Goal: Information Seeking & Learning: Understand process/instructions

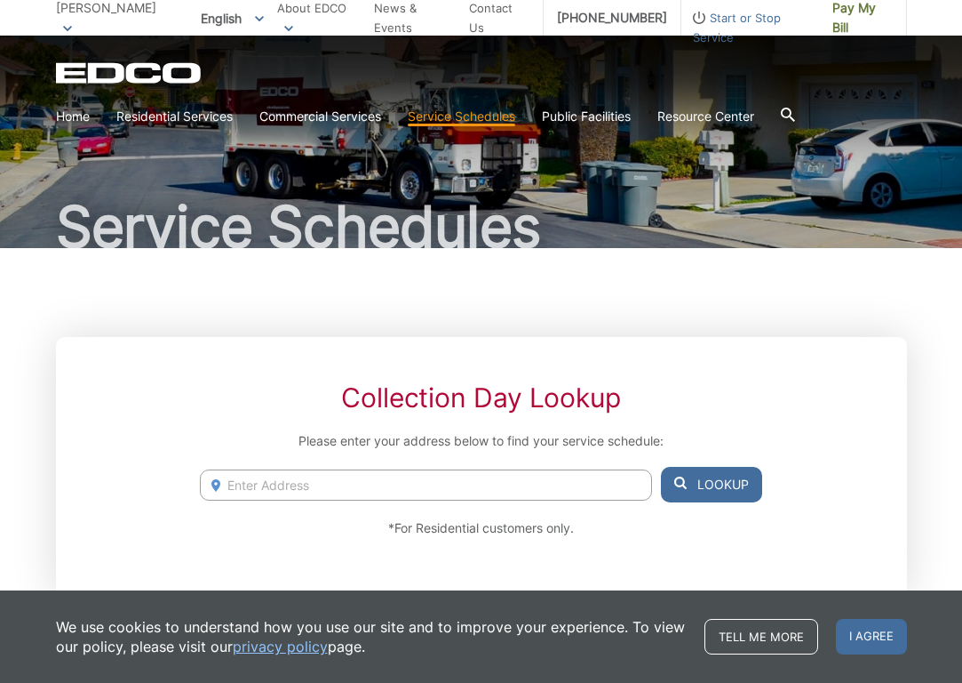
scroll to position [105, 0]
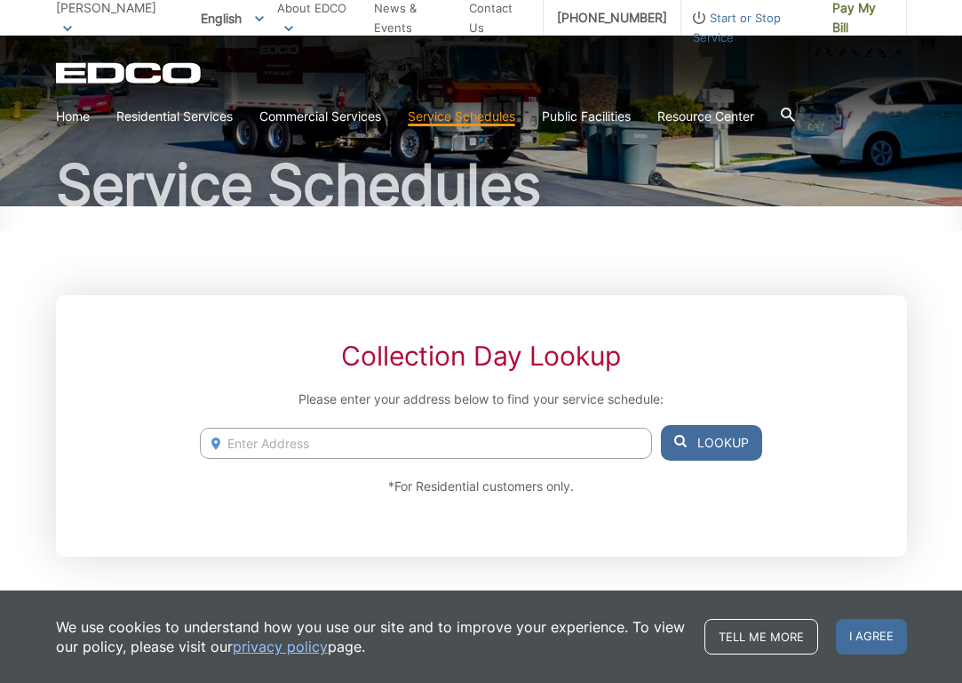
click at [272, 436] on input "Enter Address" at bounding box center [425, 442] width 451 height 31
type input "5406 Villas Drive Bonsall"
click at [707, 448] on button "Lookup" at bounding box center [711, 443] width 101 height 36
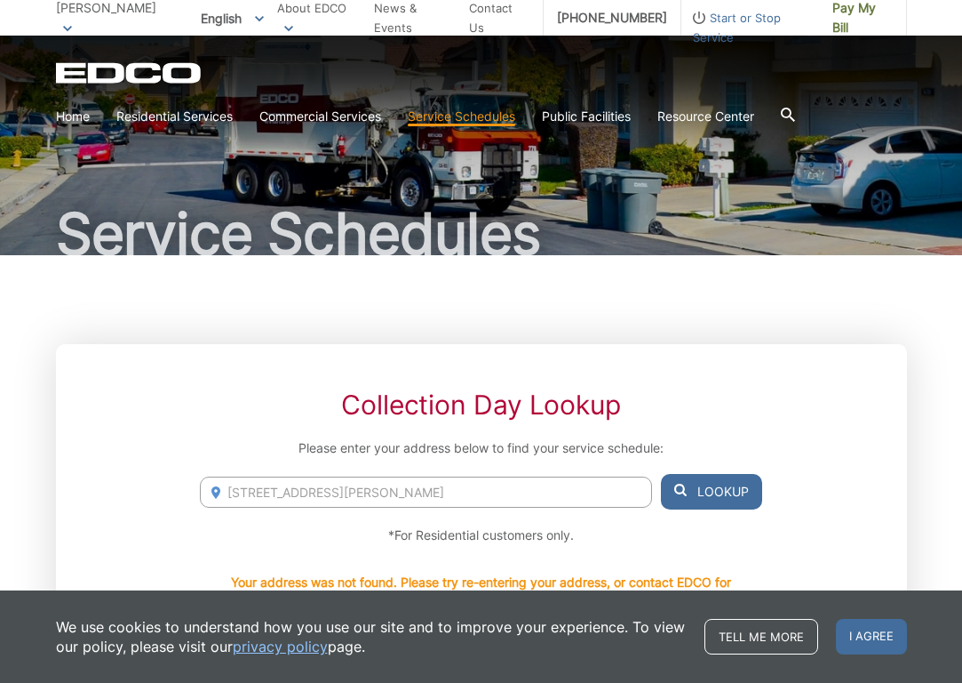
scroll to position [48, 0]
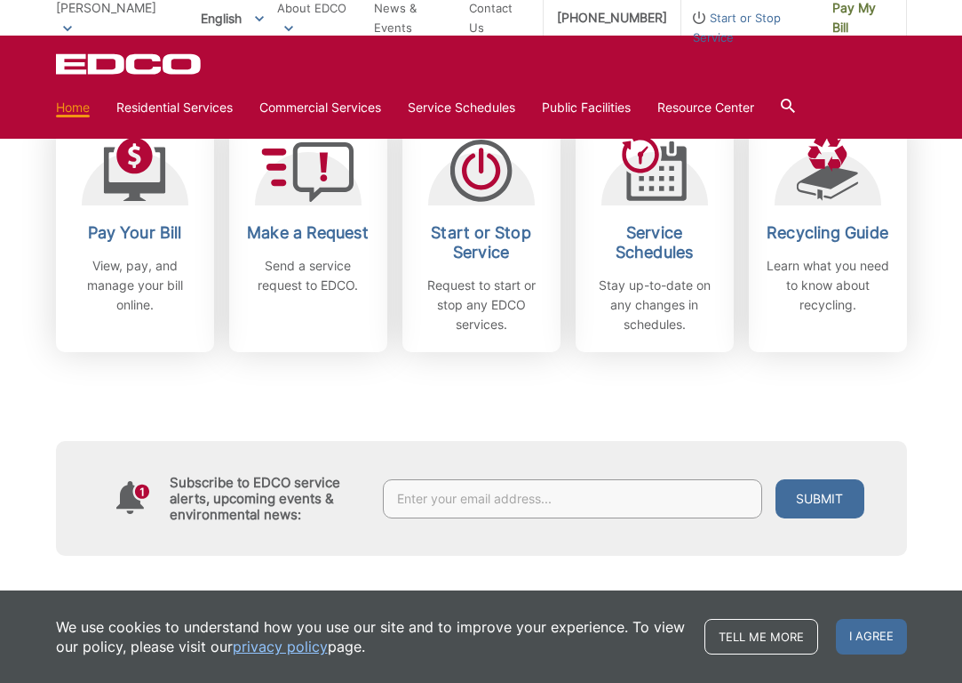
scroll to position [452, 0]
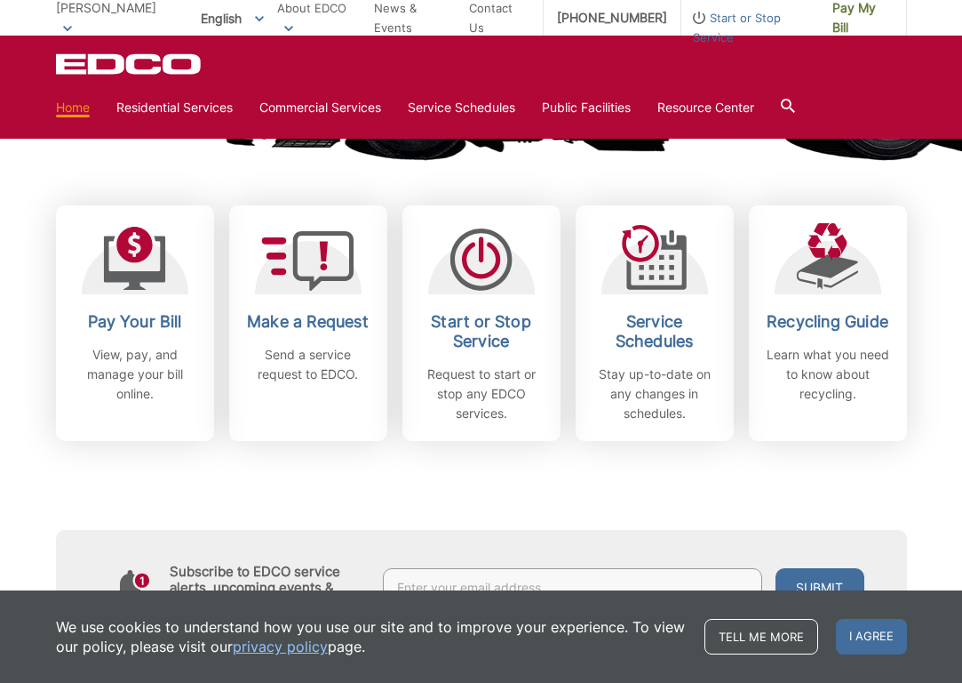
click at [795, 98] on div at bounding box center [788, 108] width 14 height 34
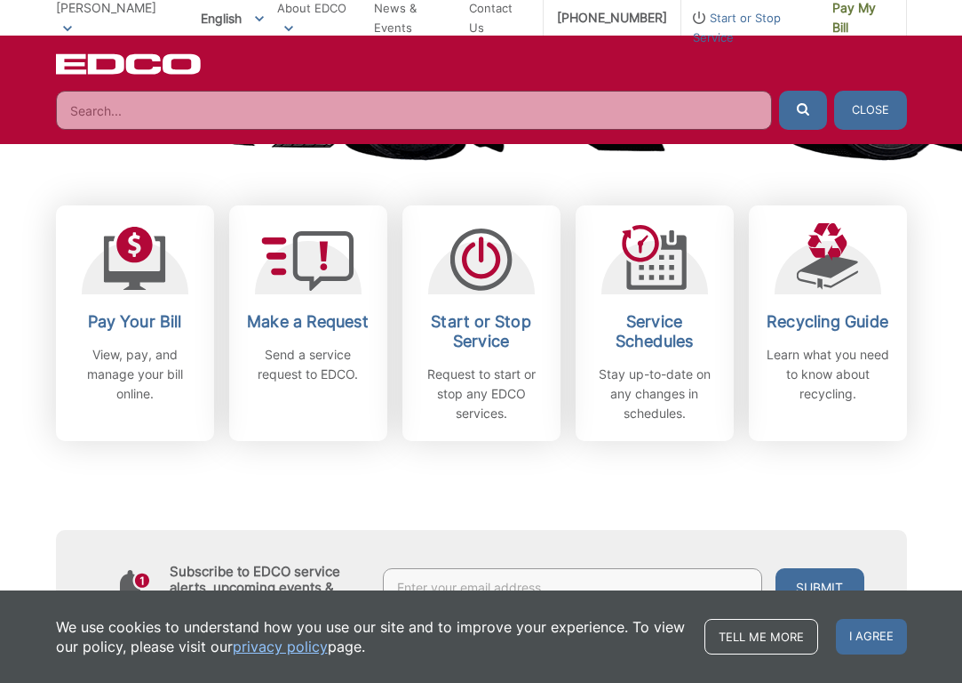
click at [438, 117] on input "Search" at bounding box center [414, 110] width 716 height 39
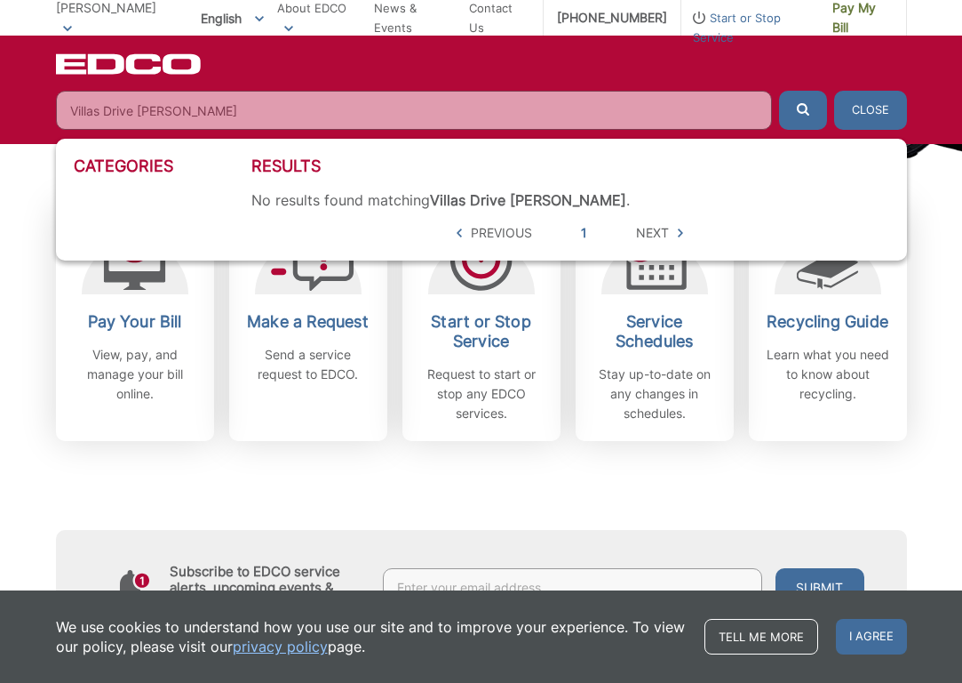
click at [803, 110] on button "submit" at bounding box center [803, 110] width 48 height 39
click at [224, 107] on input "Villas Drive Bonsall" at bounding box center [414, 110] width 716 height 39
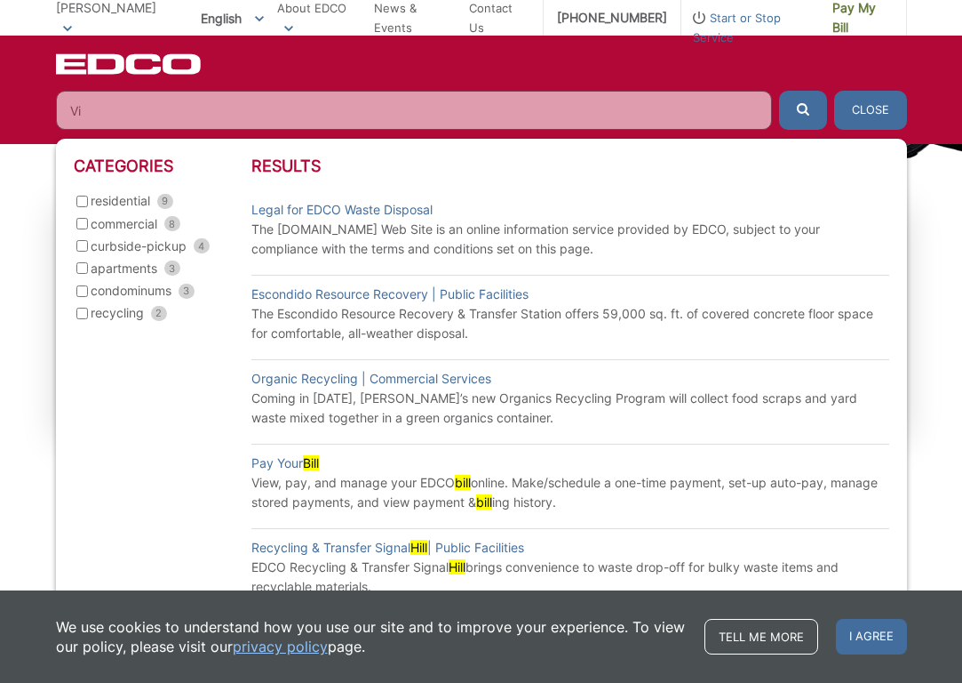
type input "V"
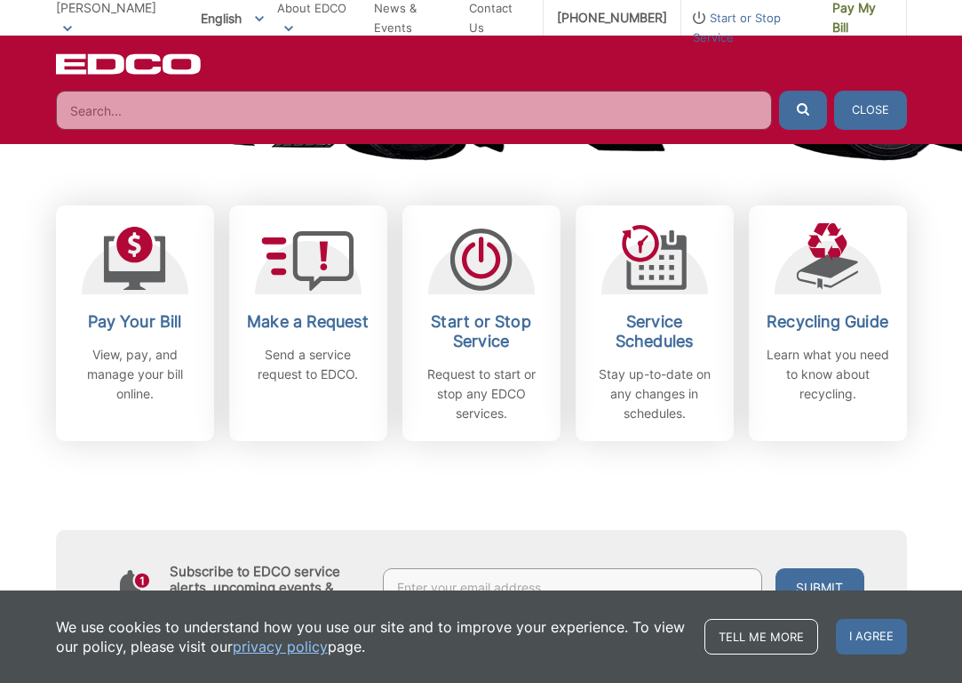
click at [236, 48] on div "EDCO Logo Home Residential Services Curbside Pickup Recycling Organic Recycling…" at bounding box center [481, 90] width 962 height 108
click at [111, 28] on div "Bonsall To change your zip code, enter it below and press change. Change Take m…" at bounding box center [113, 18] width 115 height 36
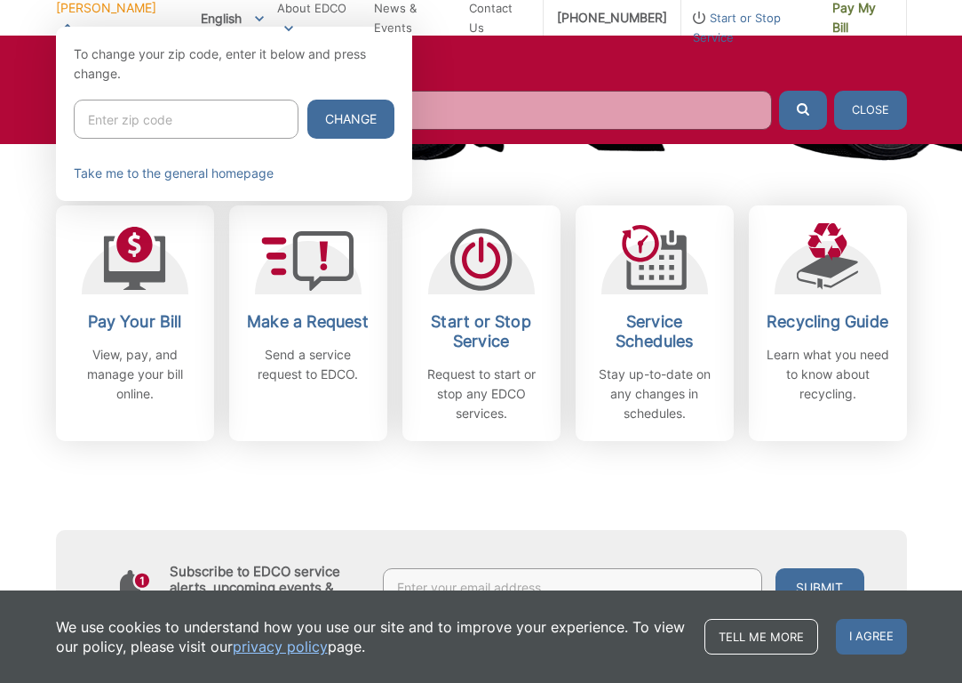
click at [118, 124] on input "Enter zip code" at bounding box center [186, 119] width 225 height 39
type input "92004"
click at [350, 119] on button "Change" at bounding box center [350, 119] width 87 height 39
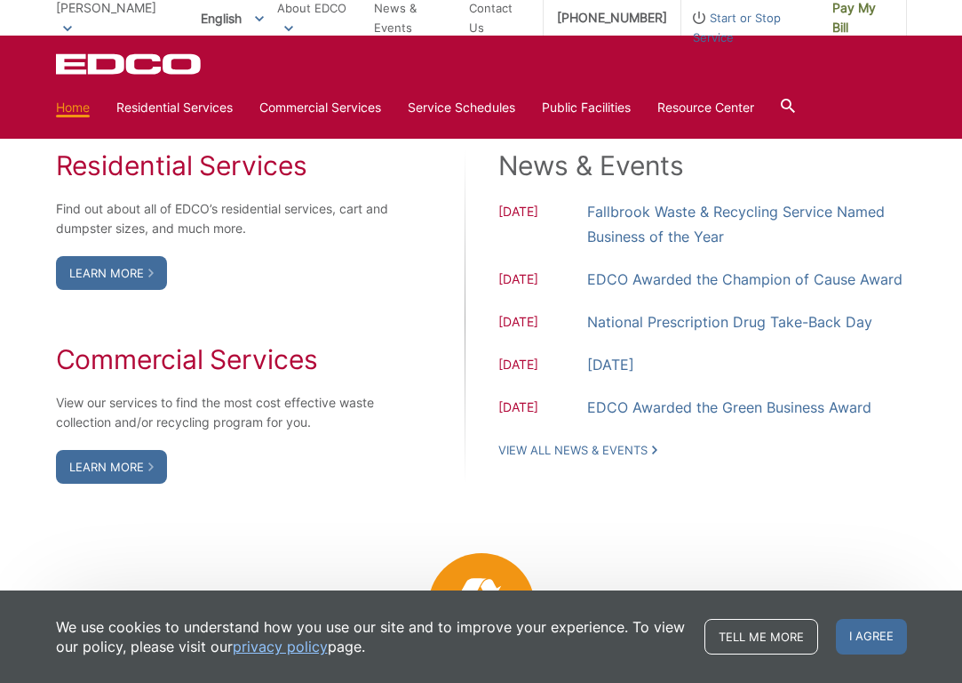
scroll to position [1466, 0]
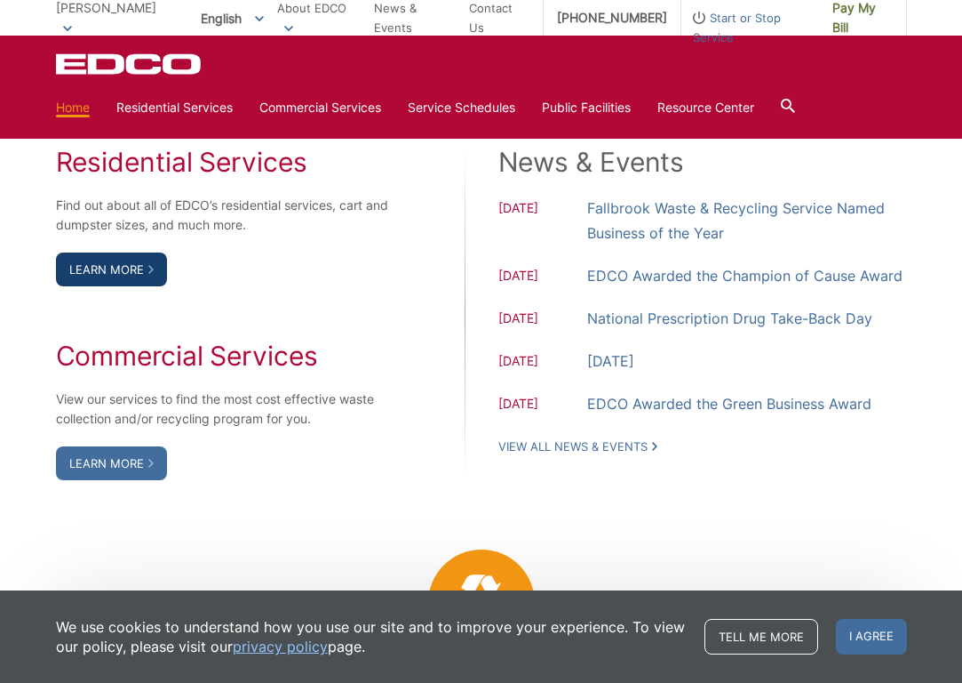
click at [141, 286] on link "Learn More" at bounding box center [111, 269] width 111 height 34
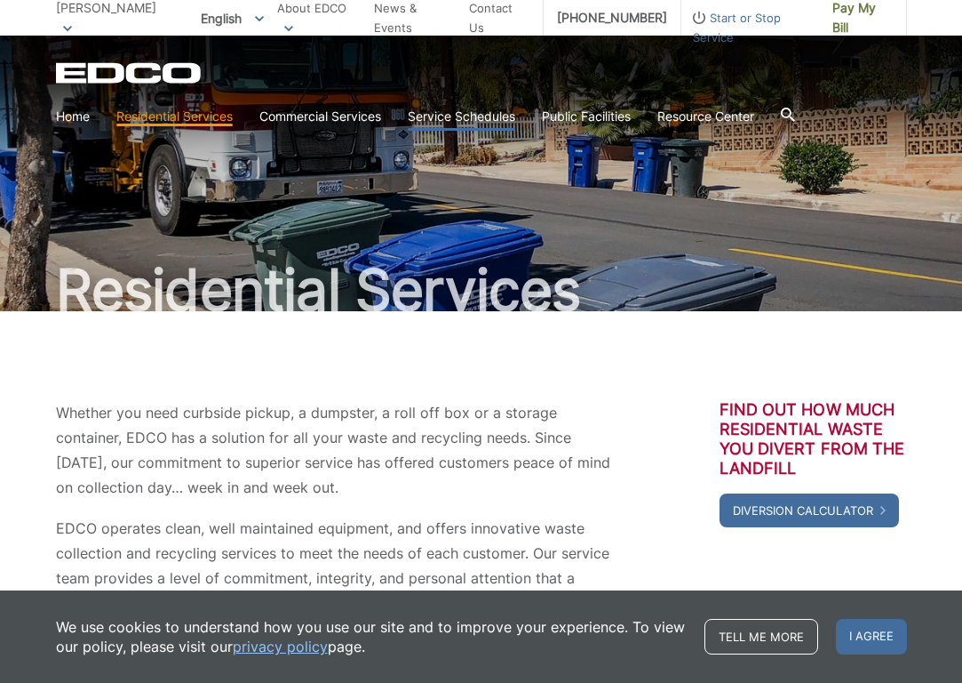
click at [476, 114] on link "Service Schedules" at bounding box center [462, 117] width 108 height 20
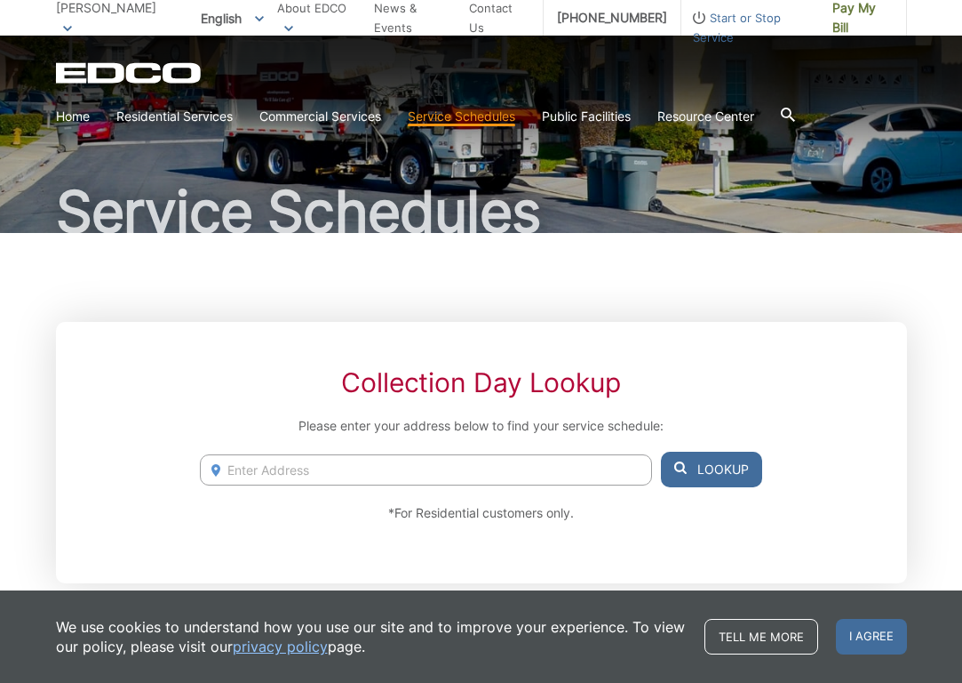
scroll to position [309, 0]
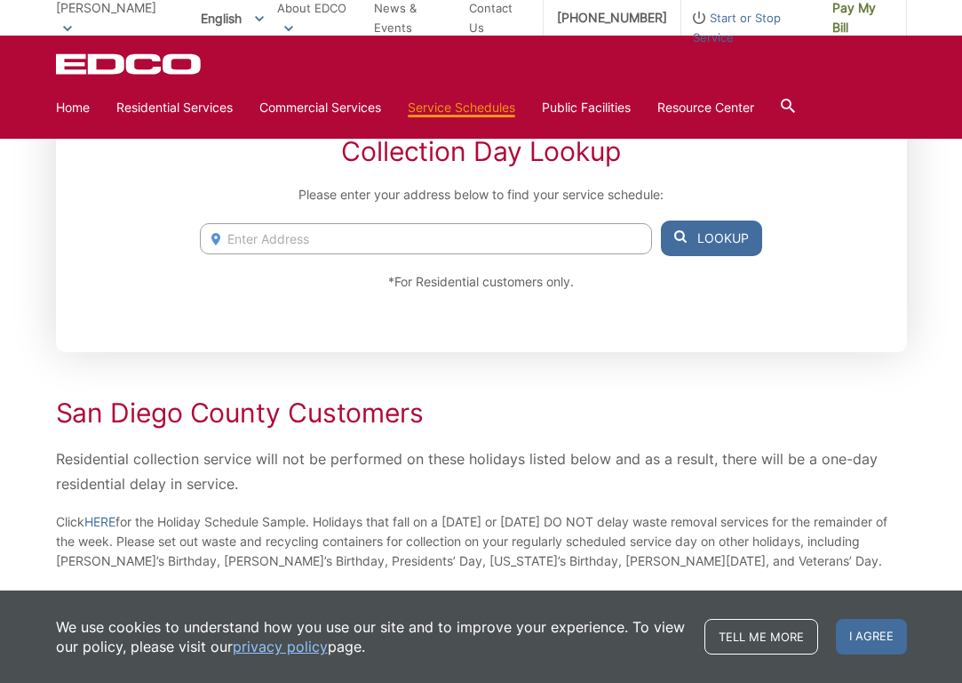
click at [331, 242] on input "Enter Address" at bounding box center [425, 238] width 451 height 31
click at [729, 227] on button "Lookup" at bounding box center [711, 238] width 101 height 36
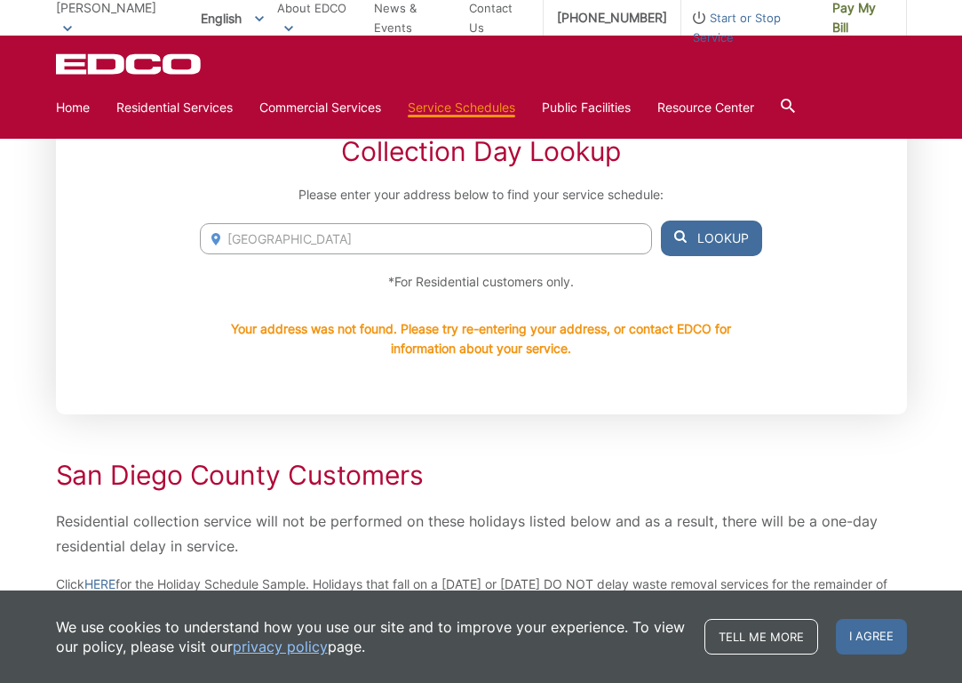
click at [333, 241] on input "[GEOGRAPHIC_DATA]" at bounding box center [425, 238] width 451 height 31
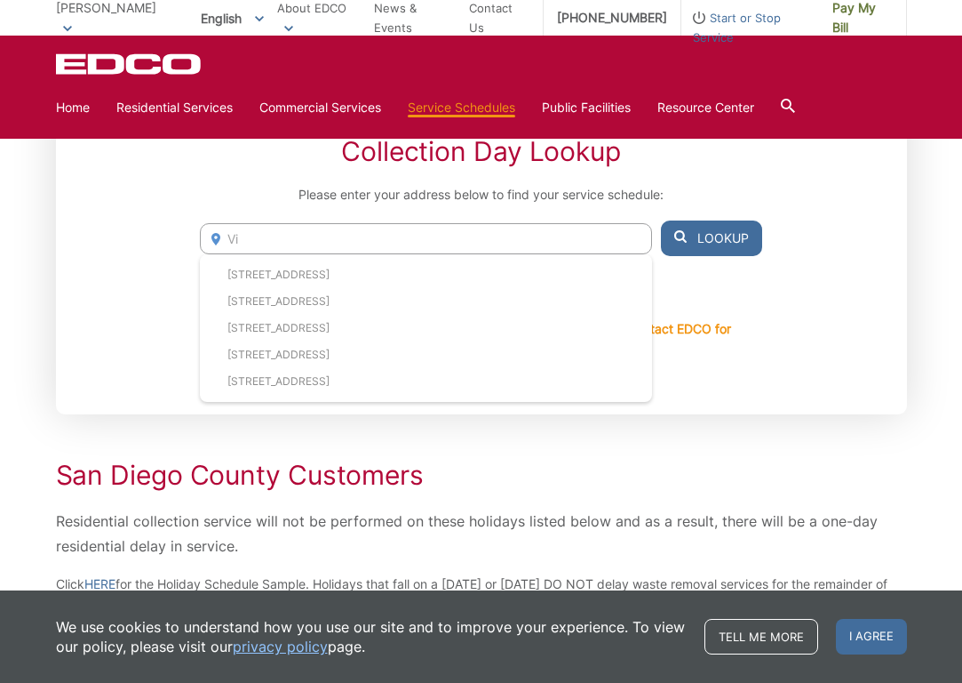
type input "V"
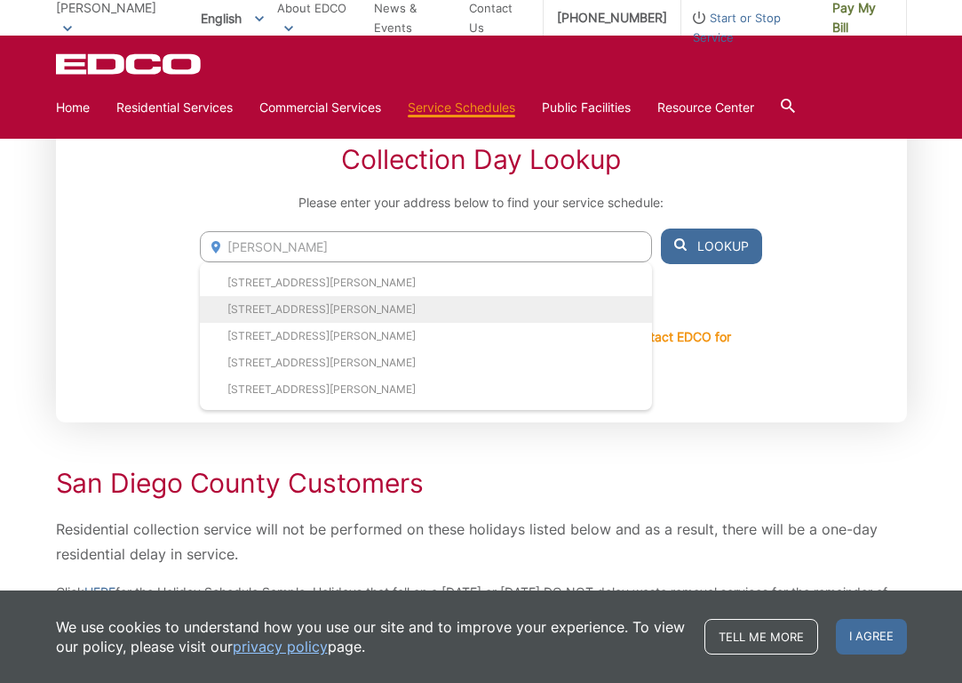
scroll to position [303, 0]
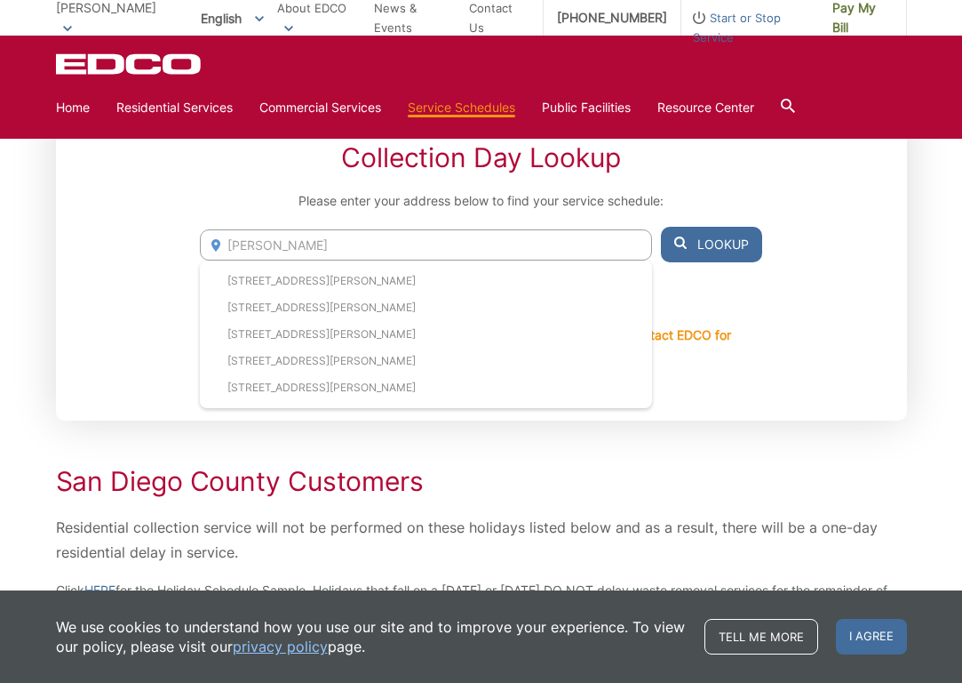
type input "[PERSON_NAME]"
click at [713, 243] on button "Lookup" at bounding box center [711, 245] width 101 height 36
